Goal: Find specific page/section: Find specific page/section

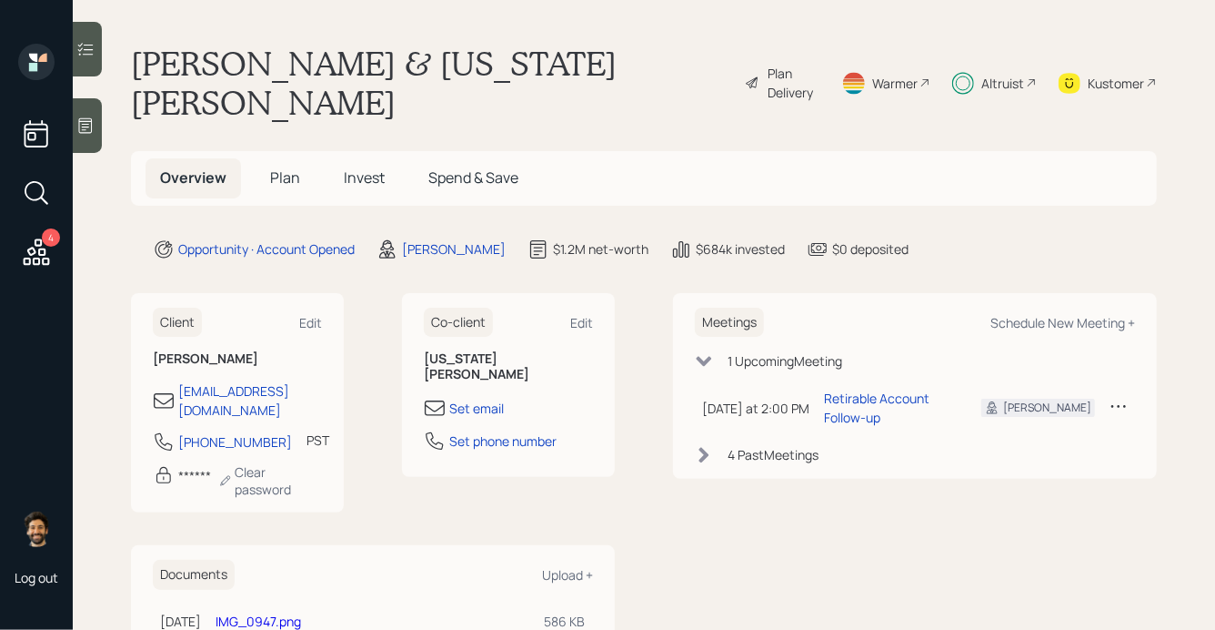
click at [1001, 74] on div "Altruist" at bounding box center [1003, 83] width 43 height 19
